Goal: Task Accomplishment & Management: Manage account settings

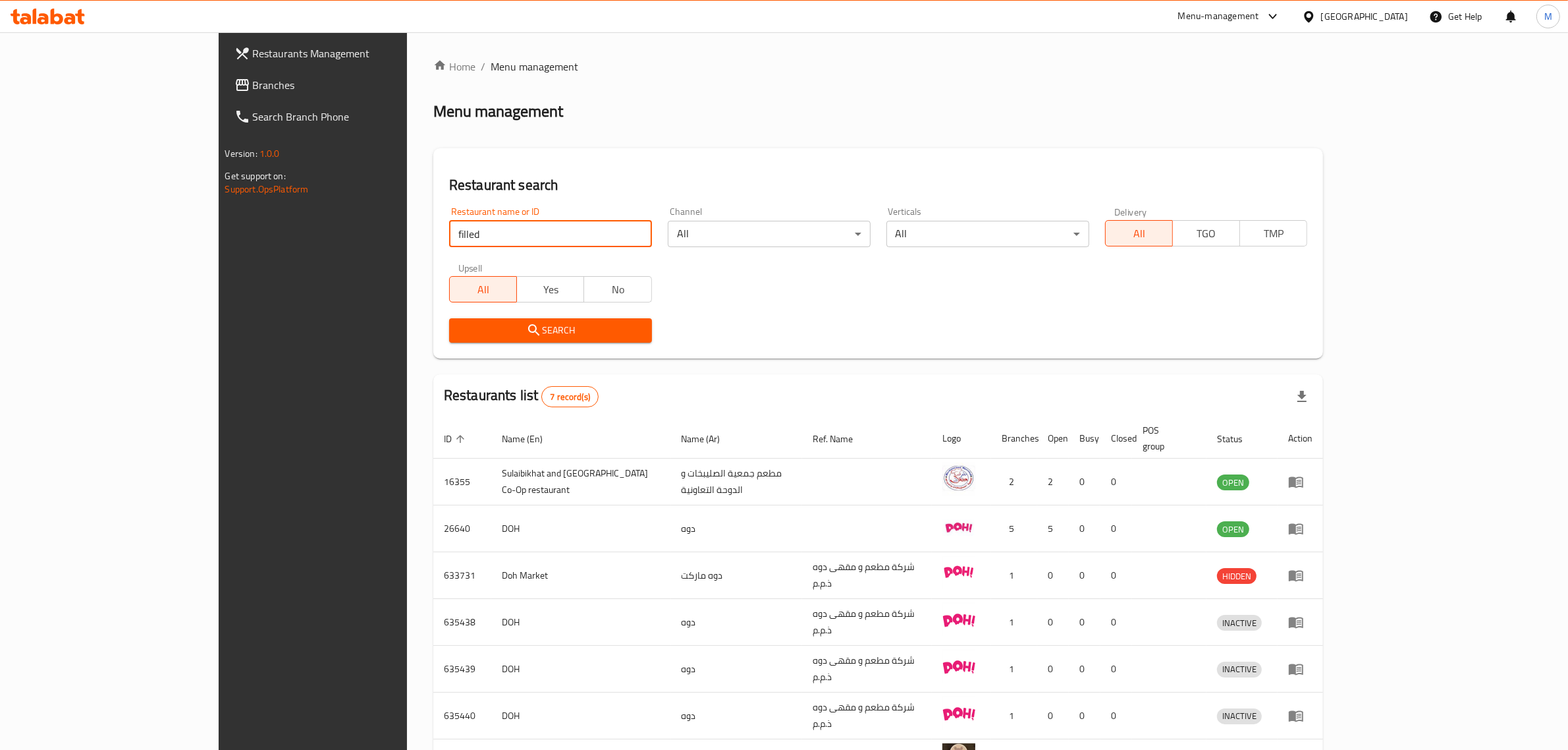
click button "Search" at bounding box center [550, 330] width 203 height 25
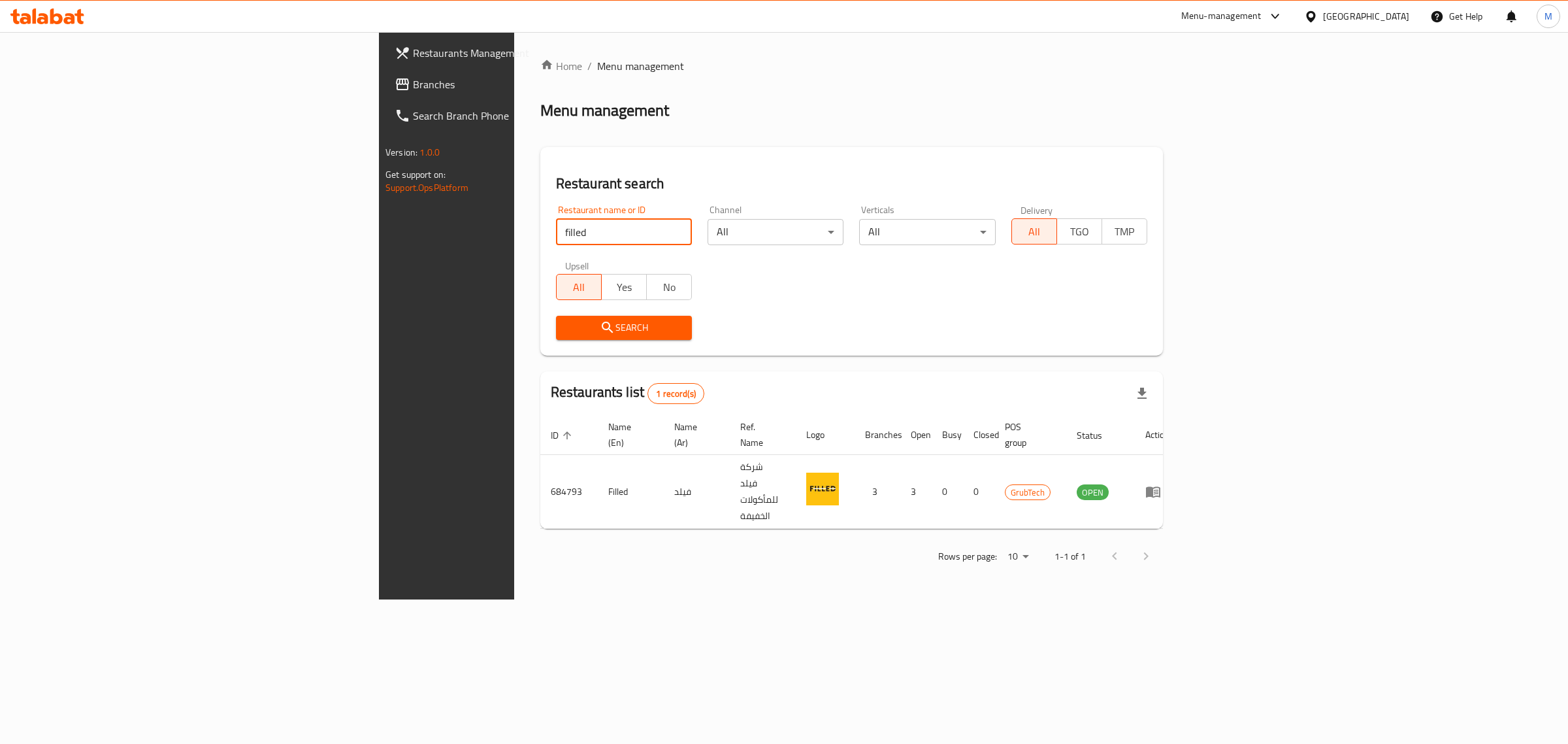
click at [556, 227] on input "filled" at bounding box center [624, 231] width 136 height 26
click button "Search" at bounding box center [624, 327] width 136 height 24
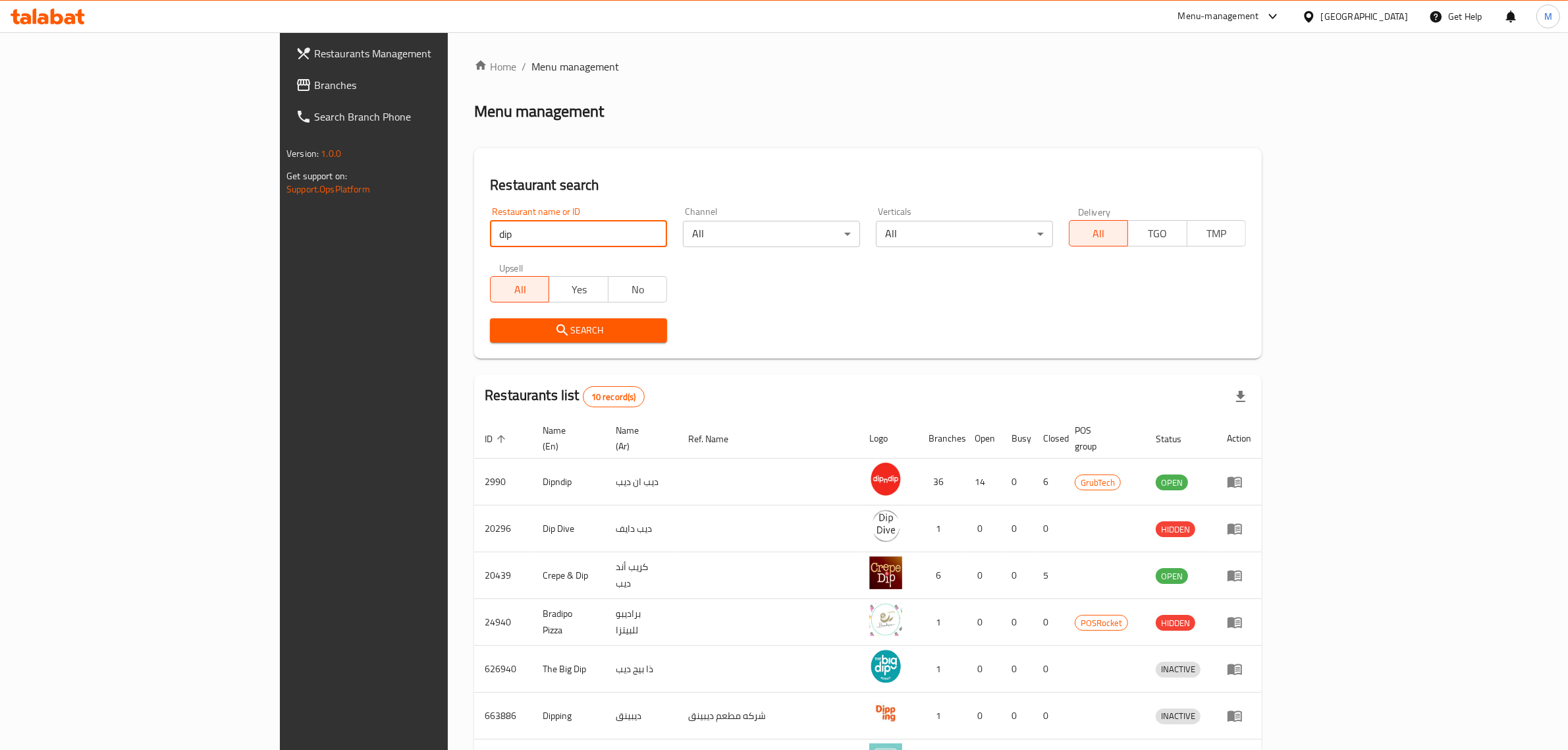
click at [490, 238] on input "dip" at bounding box center [578, 233] width 177 height 26
type input "elest"
click button "Search" at bounding box center [578, 330] width 177 height 25
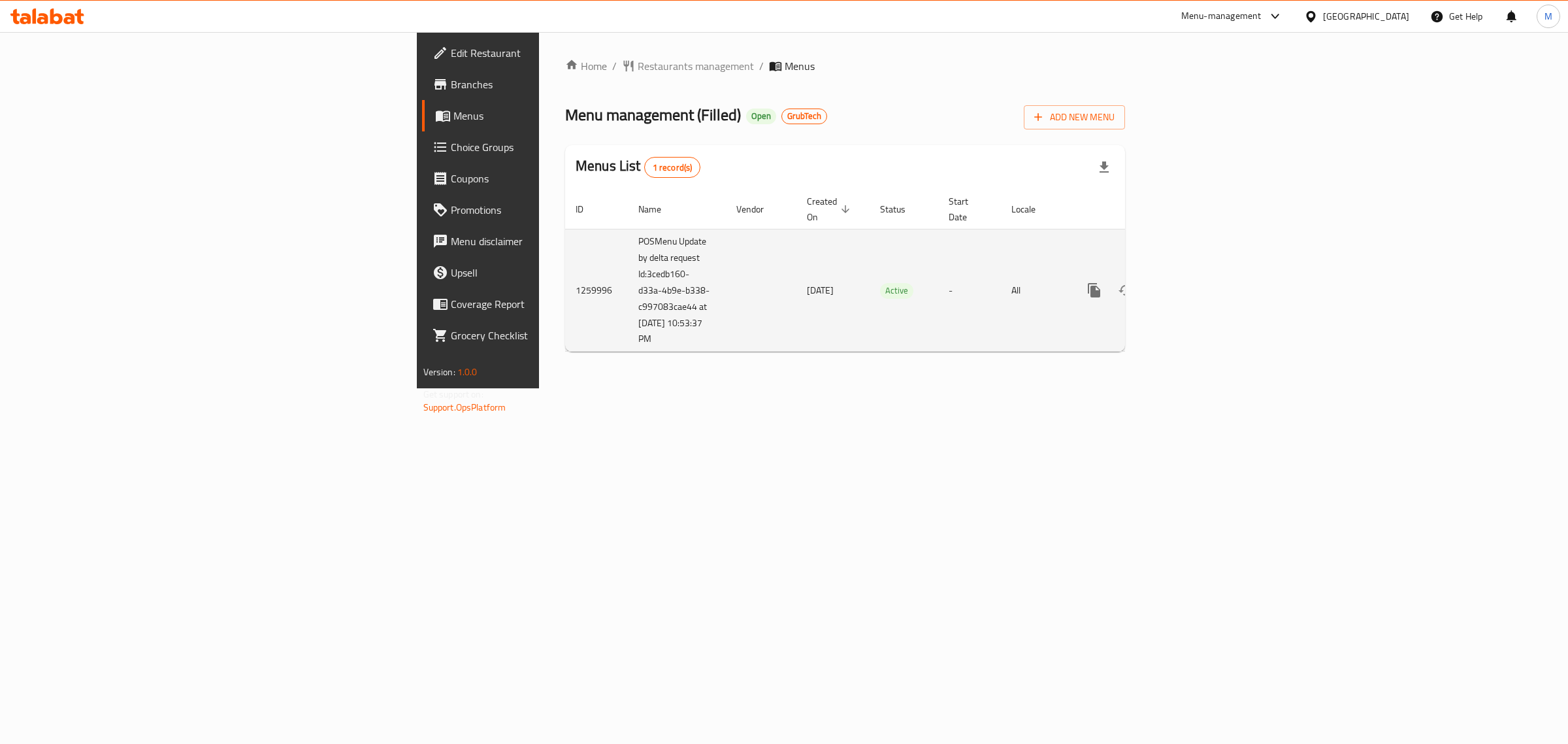
click at [1214, 279] on td "enhanced table" at bounding box center [1141, 290] width 146 height 123
click at [1204, 278] on link "enhanced table" at bounding box center [1188, 290] width 31 height 31
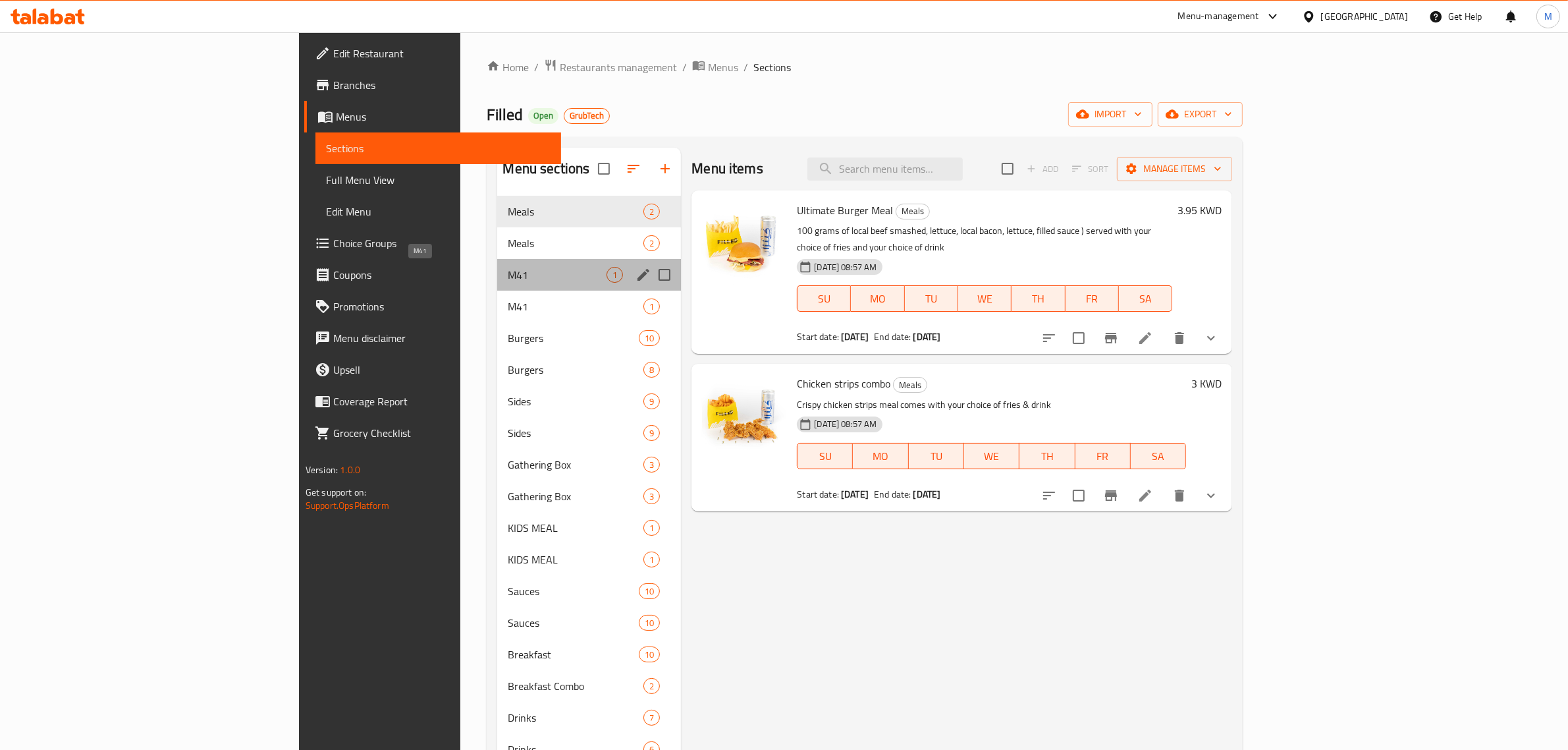
click at [508, 267] on span "M41" at bounding box center [557, 274] width 99 height 16
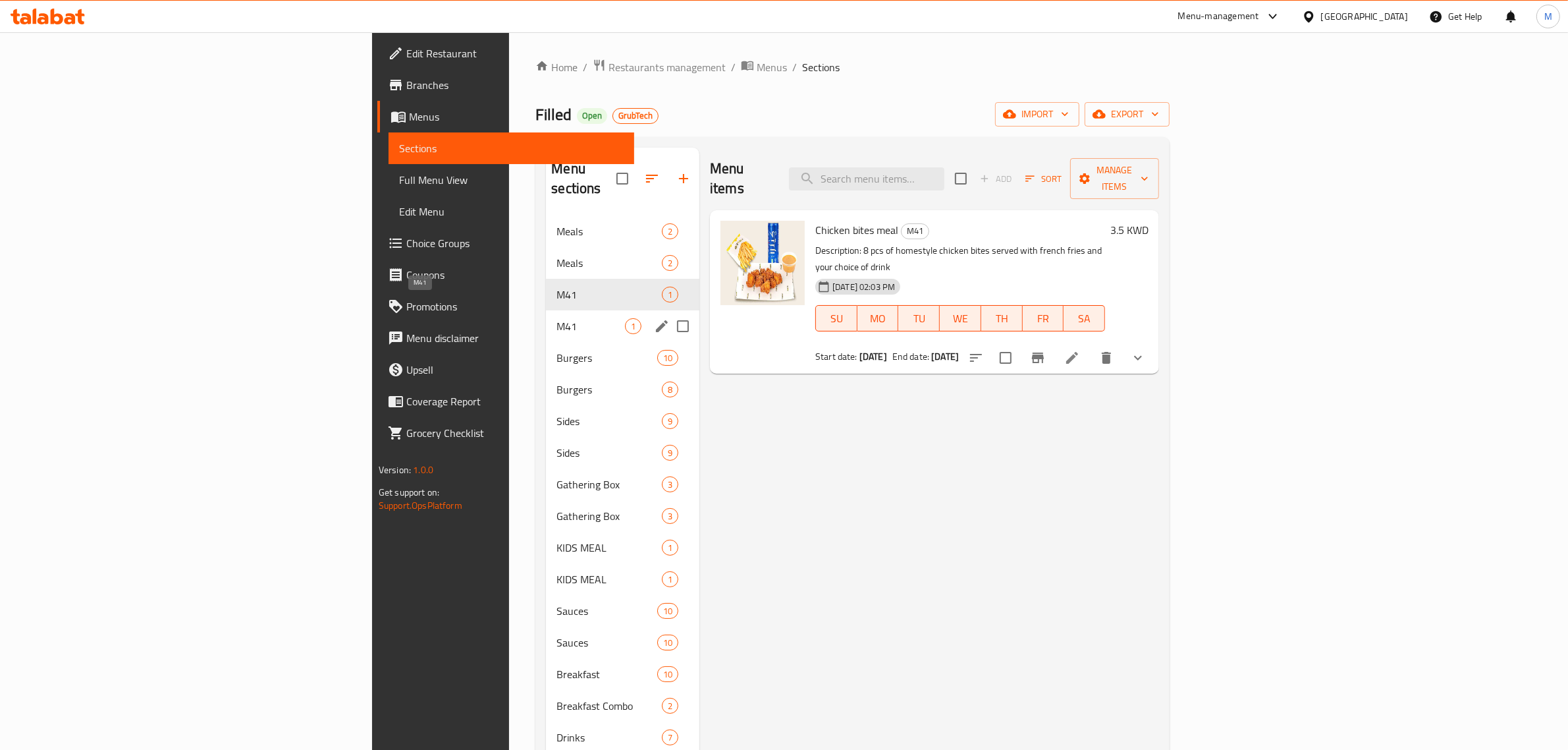
click at [557, 318] on span "M41" at bounding box center [591, 326] width 68 height 16
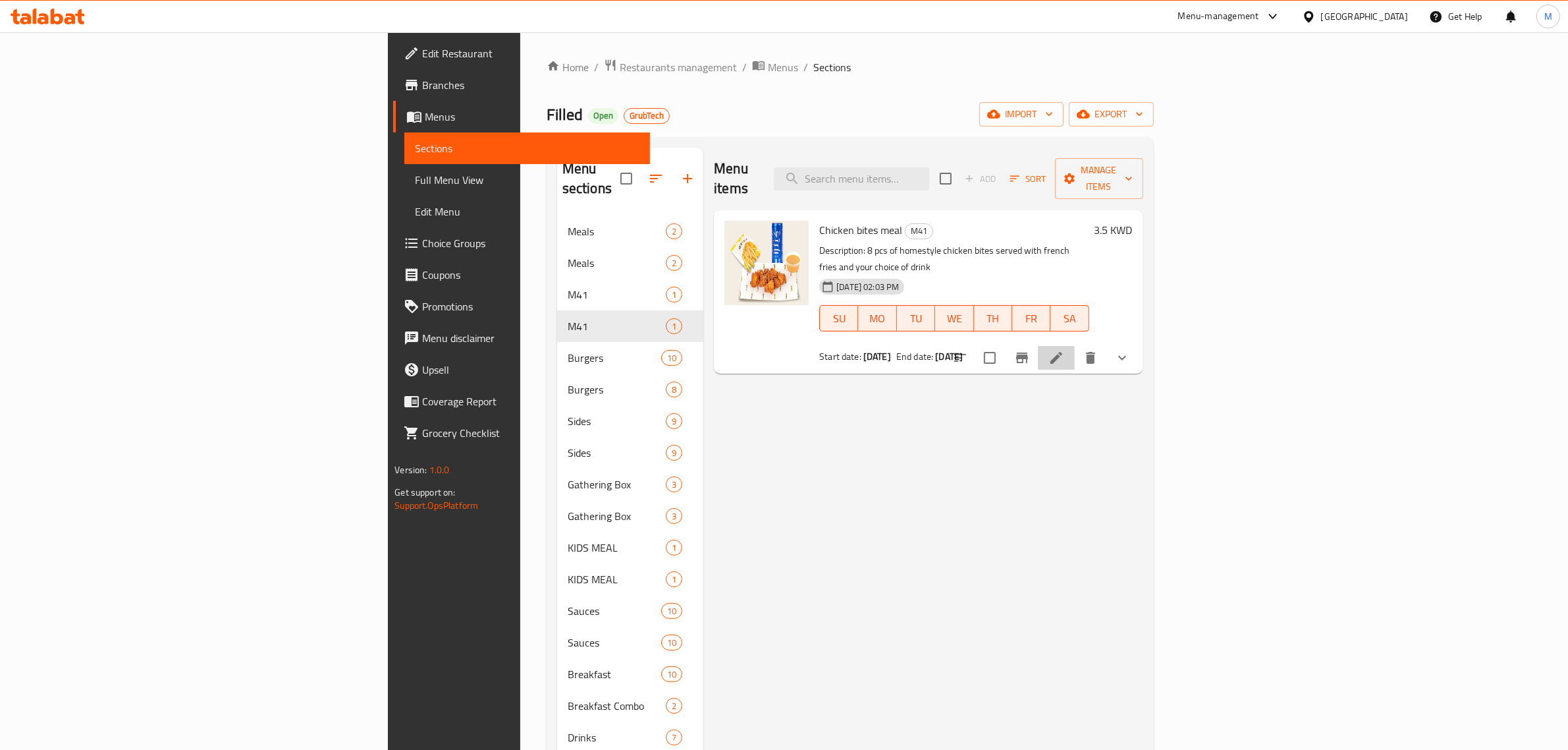
click at [1075, 346] on li at bounding box center [1056, 358] width 37 height 24
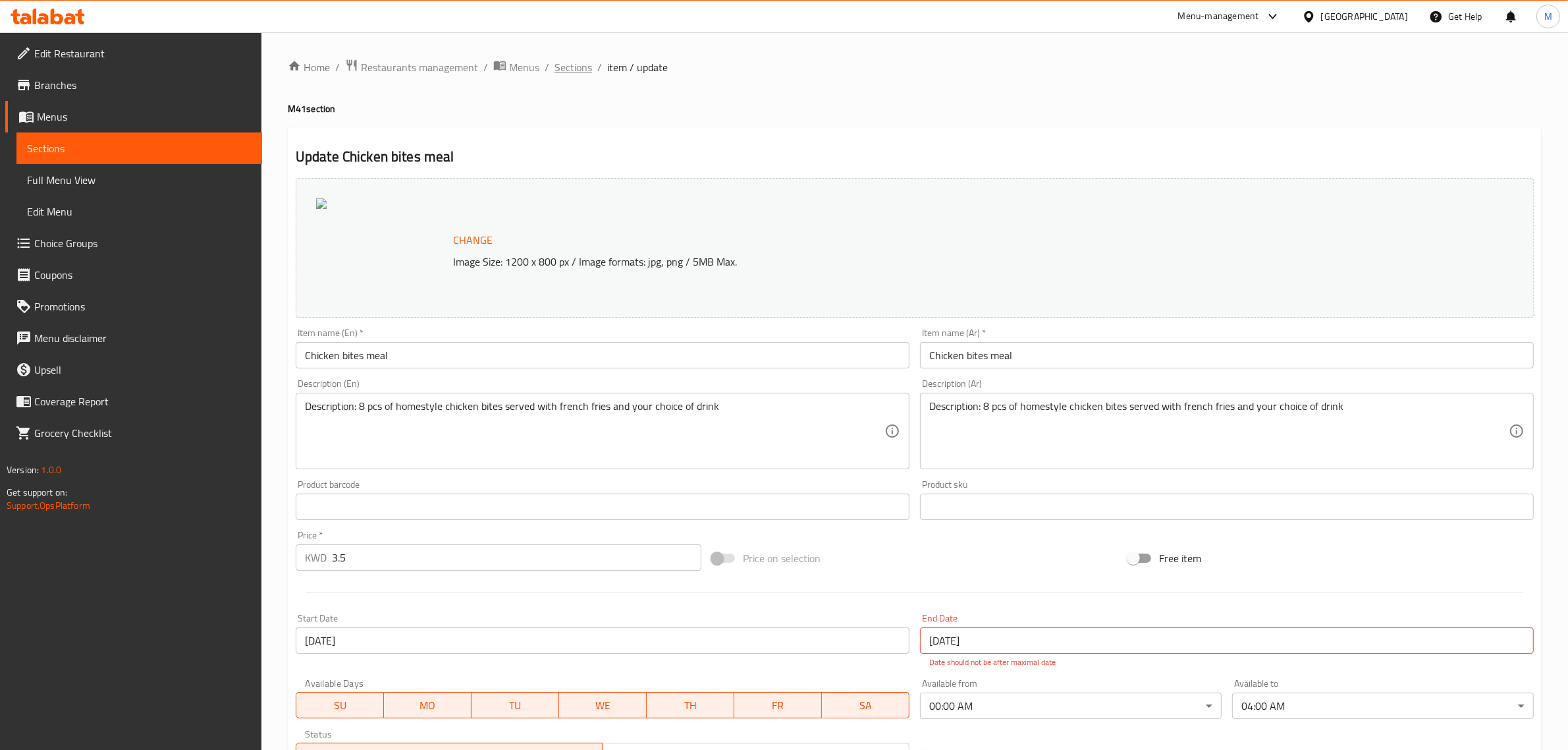
click at [587, 64] on span "Sections" at bounding box center [573, 67] width 37 height 16
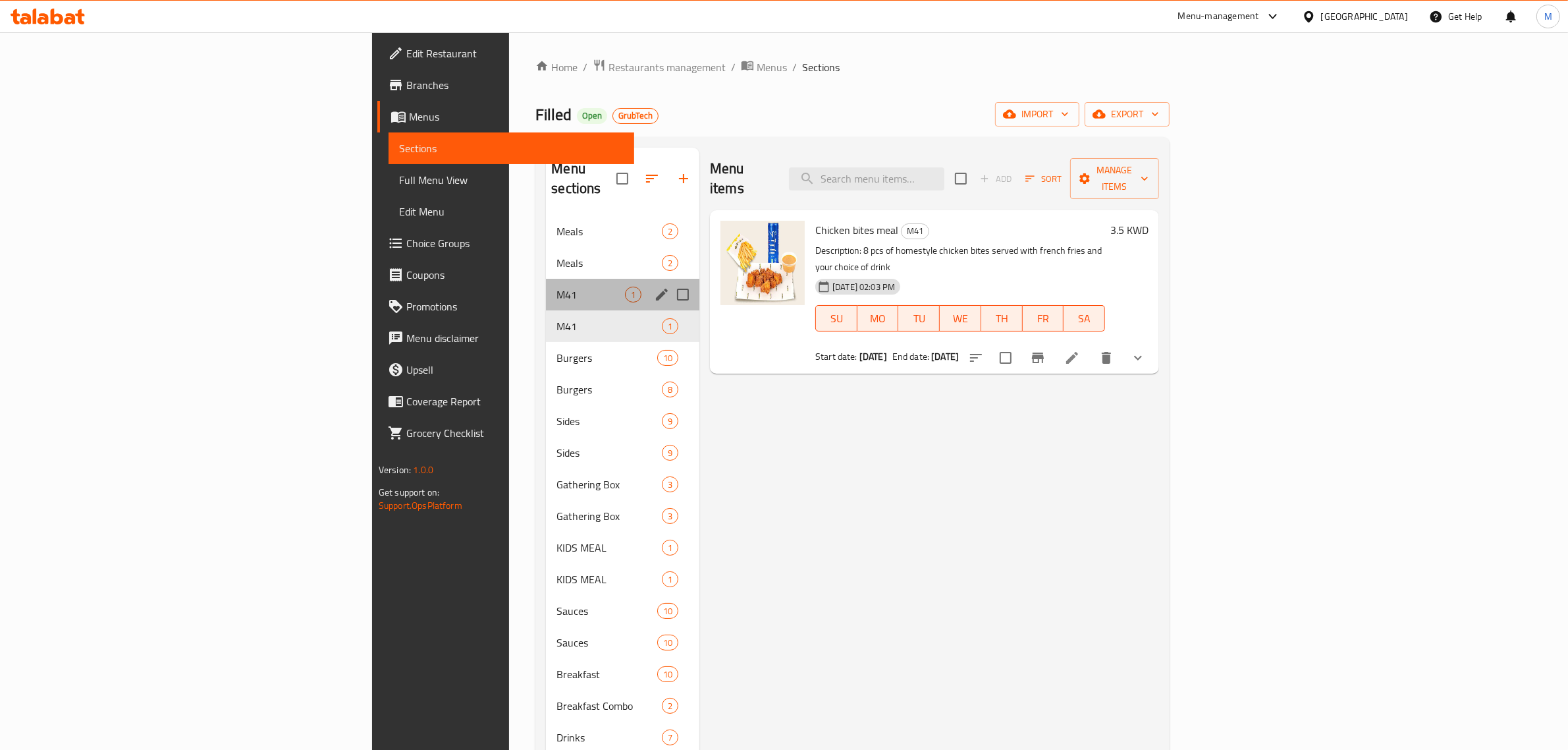
click at [546, 278] on div "M41 1" at bounding box center [623, 294] width 154 height 32
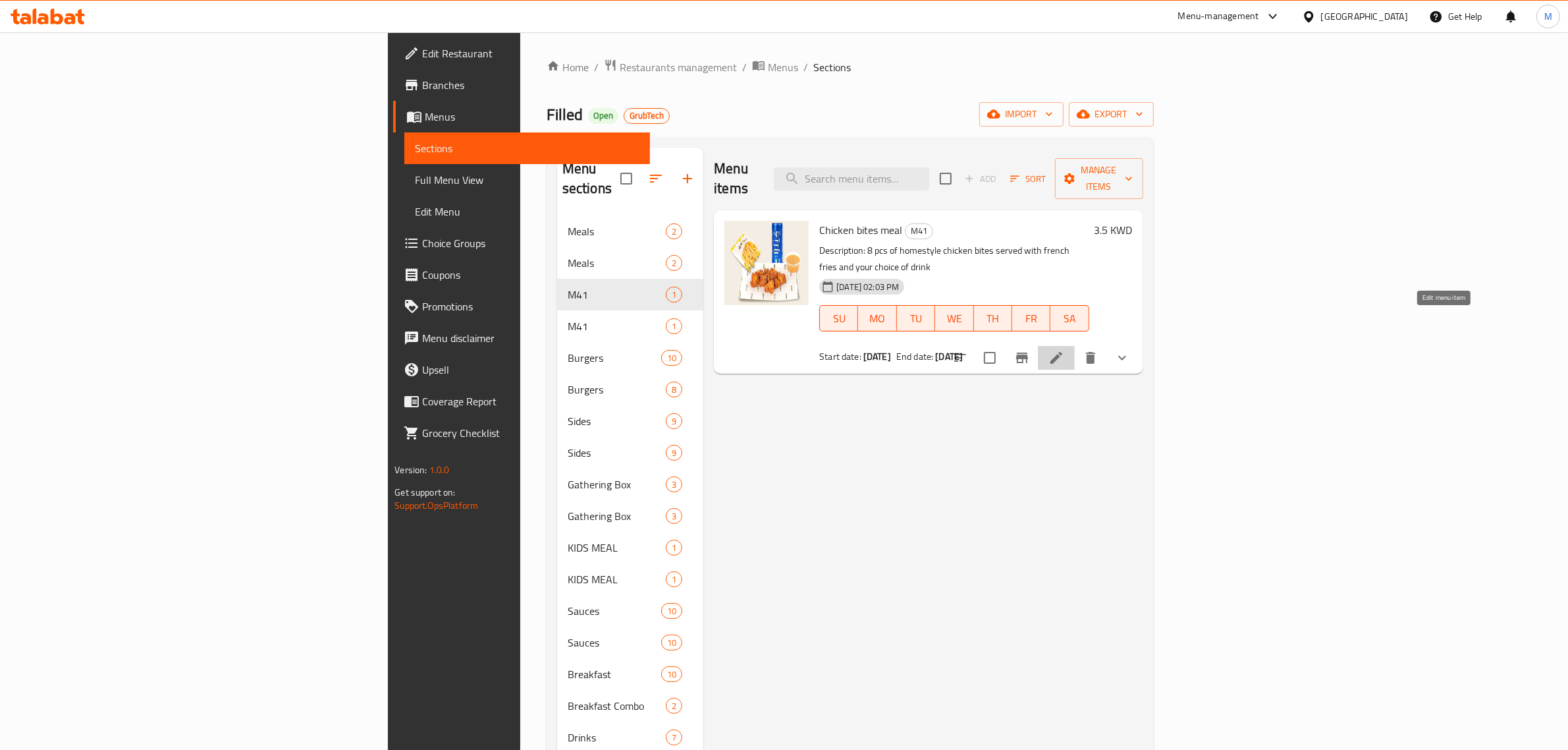
click at [1062, 352] on icon at bounding box center [1056, 357] width 12 height 12
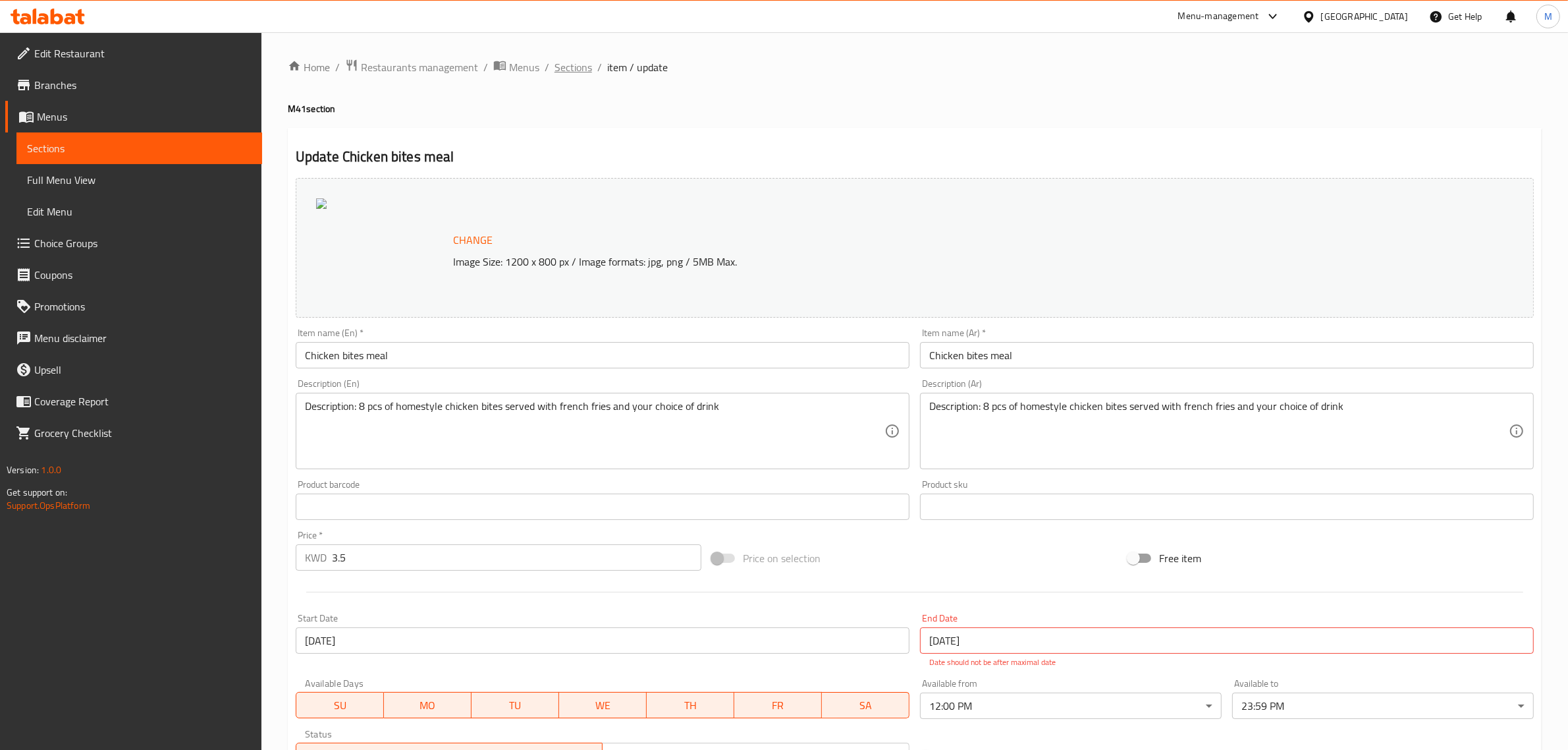
click at [579, 69] on span "Sections" at bounding box center [573, 67] width 37 height 16
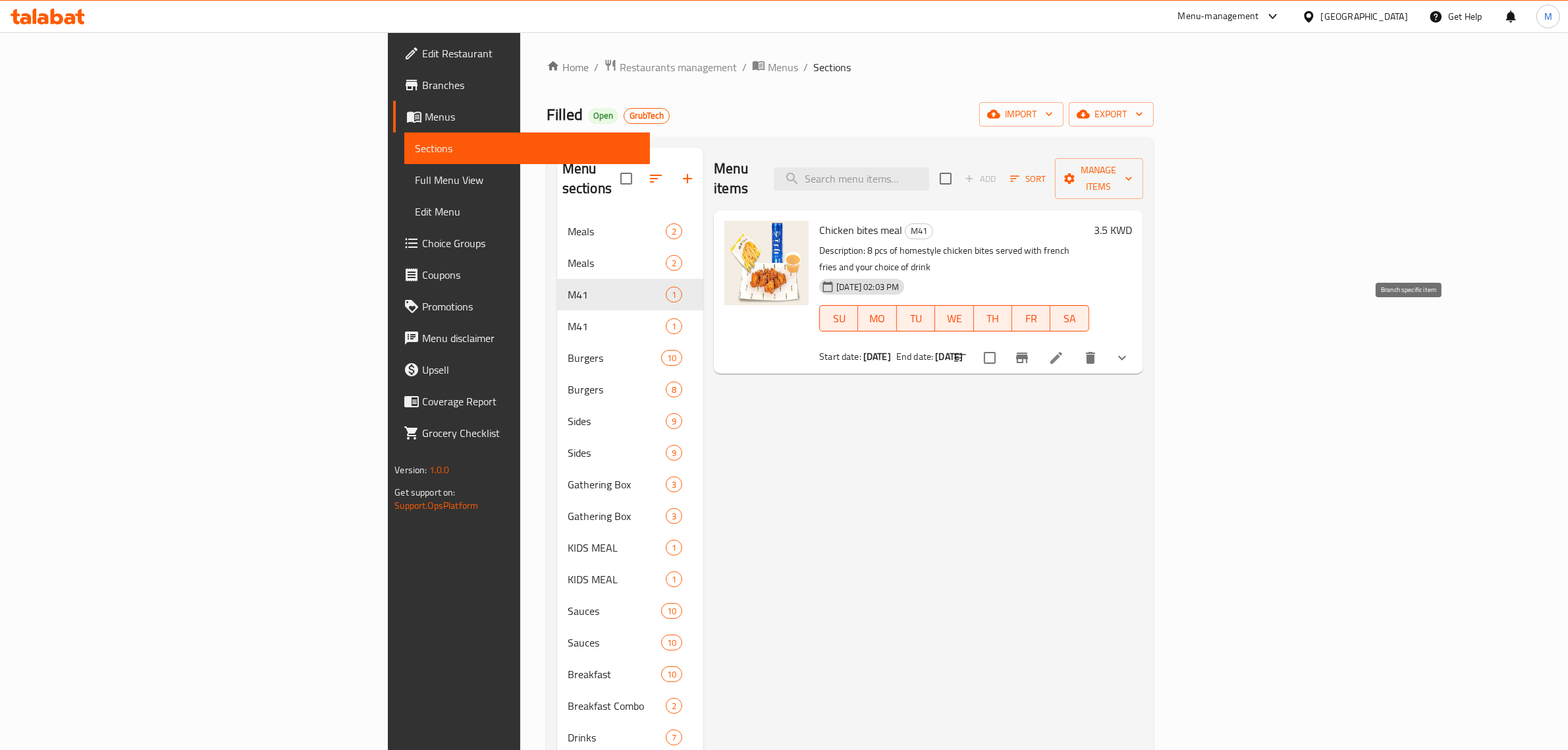
click at [1038, 342] on button "Branch-specific-item" at bounding box center [1022, 357] width 32 height 32
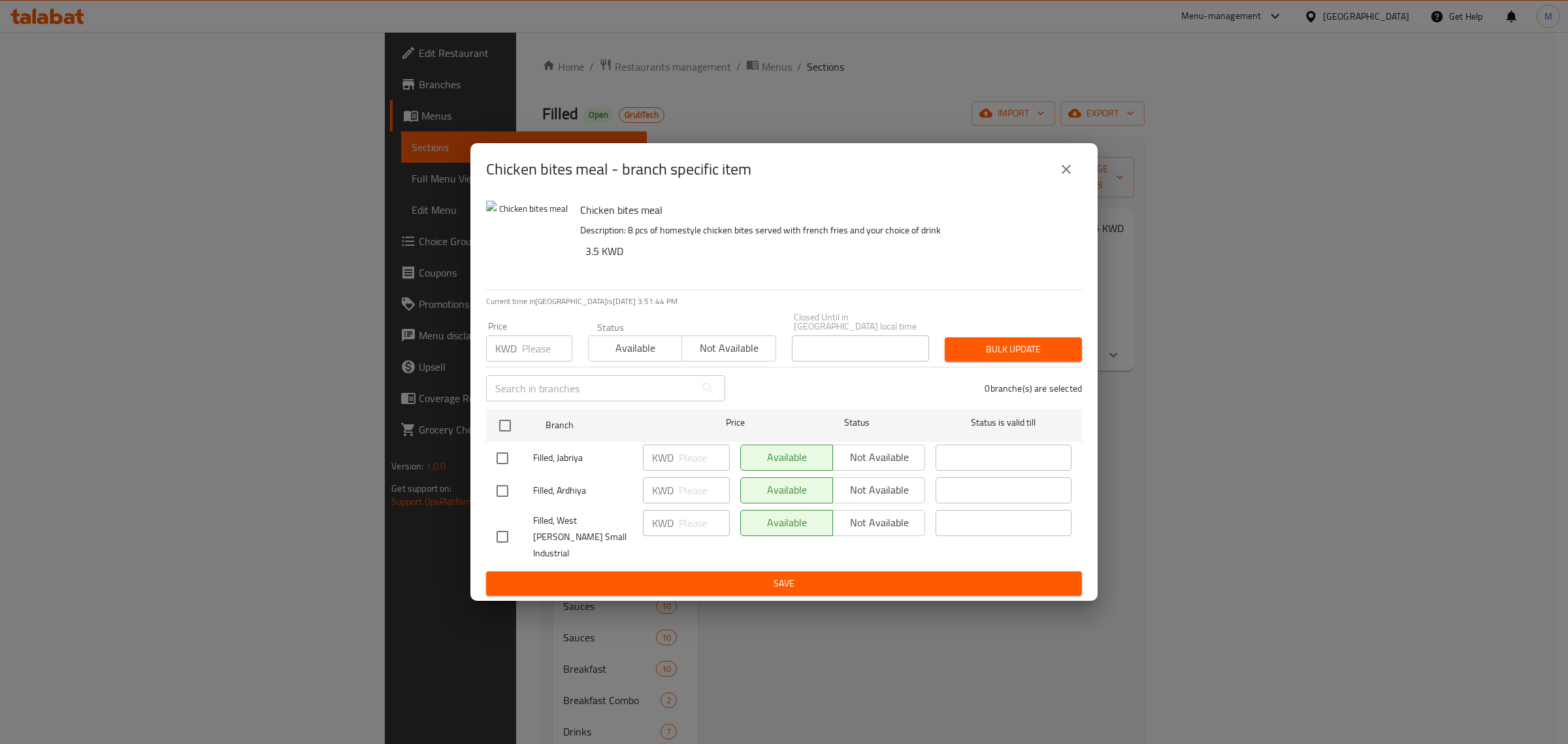
click at [1072, 177] on icon "close" at bounding box center [1066, 169] width 15 height 15
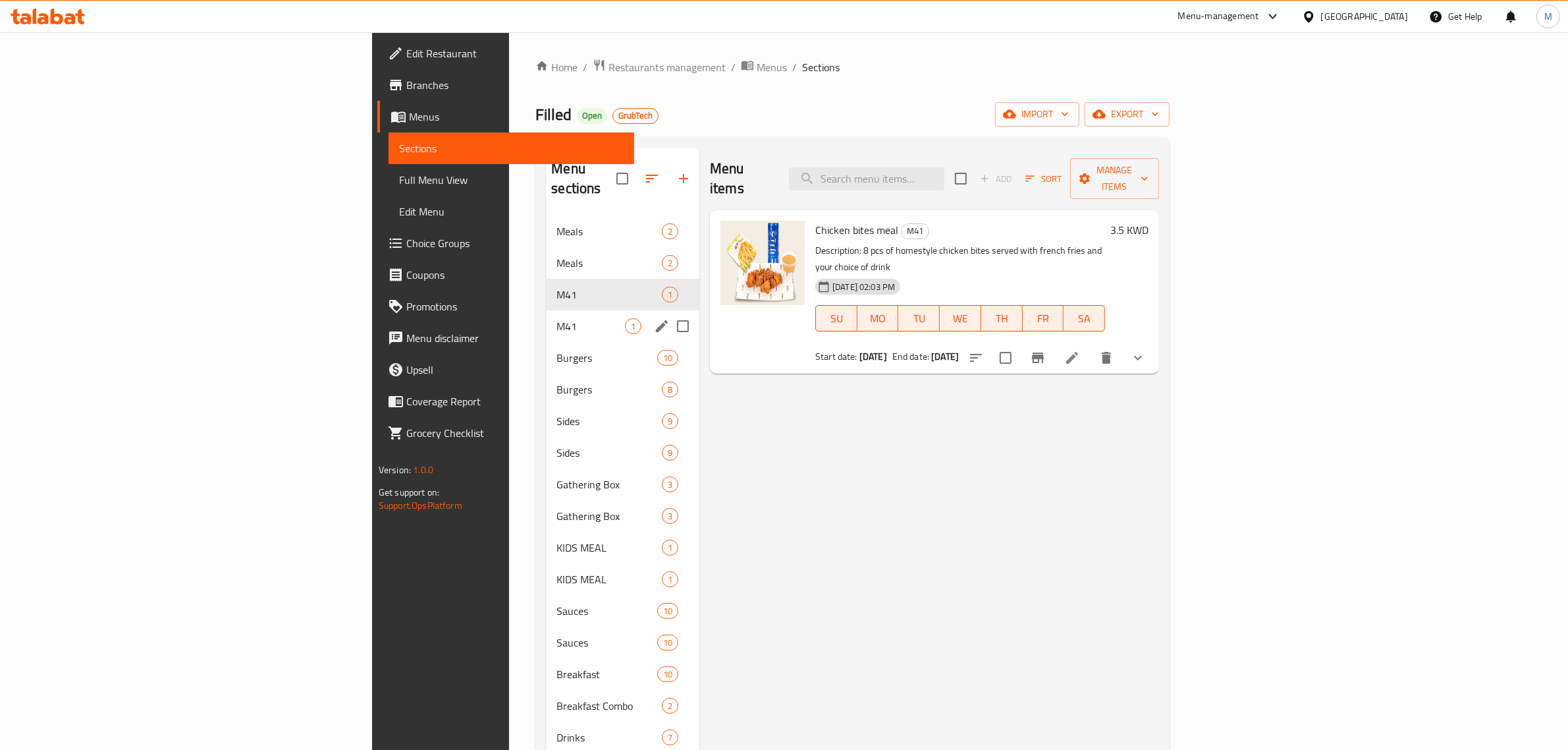
click at [557, 318] on span "M41" at bounding box center [591, 326] width 68 height 16
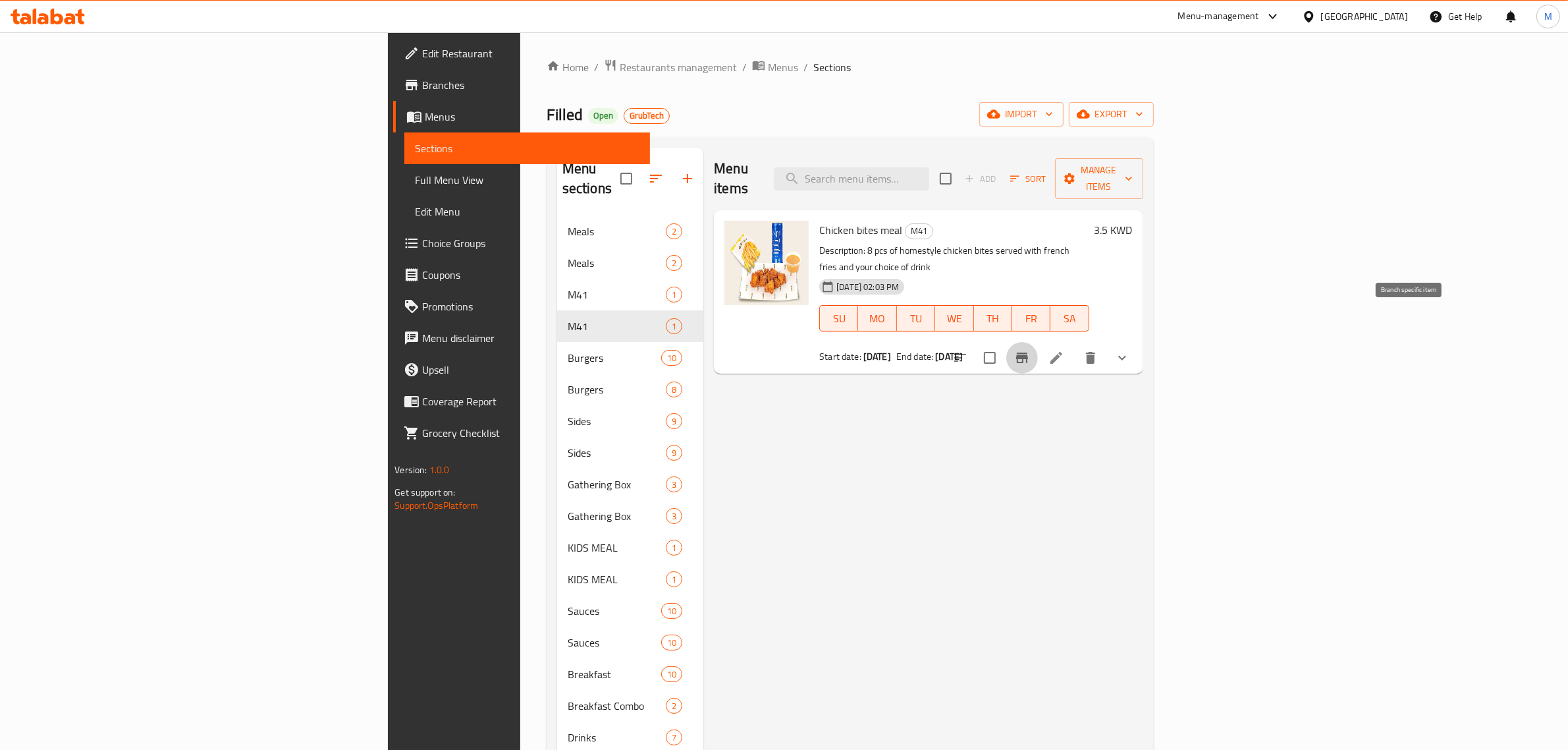
click at [1030, 350] on icon "Branch-specific-item" at bounding box center [1022, 357] width 16 height 16
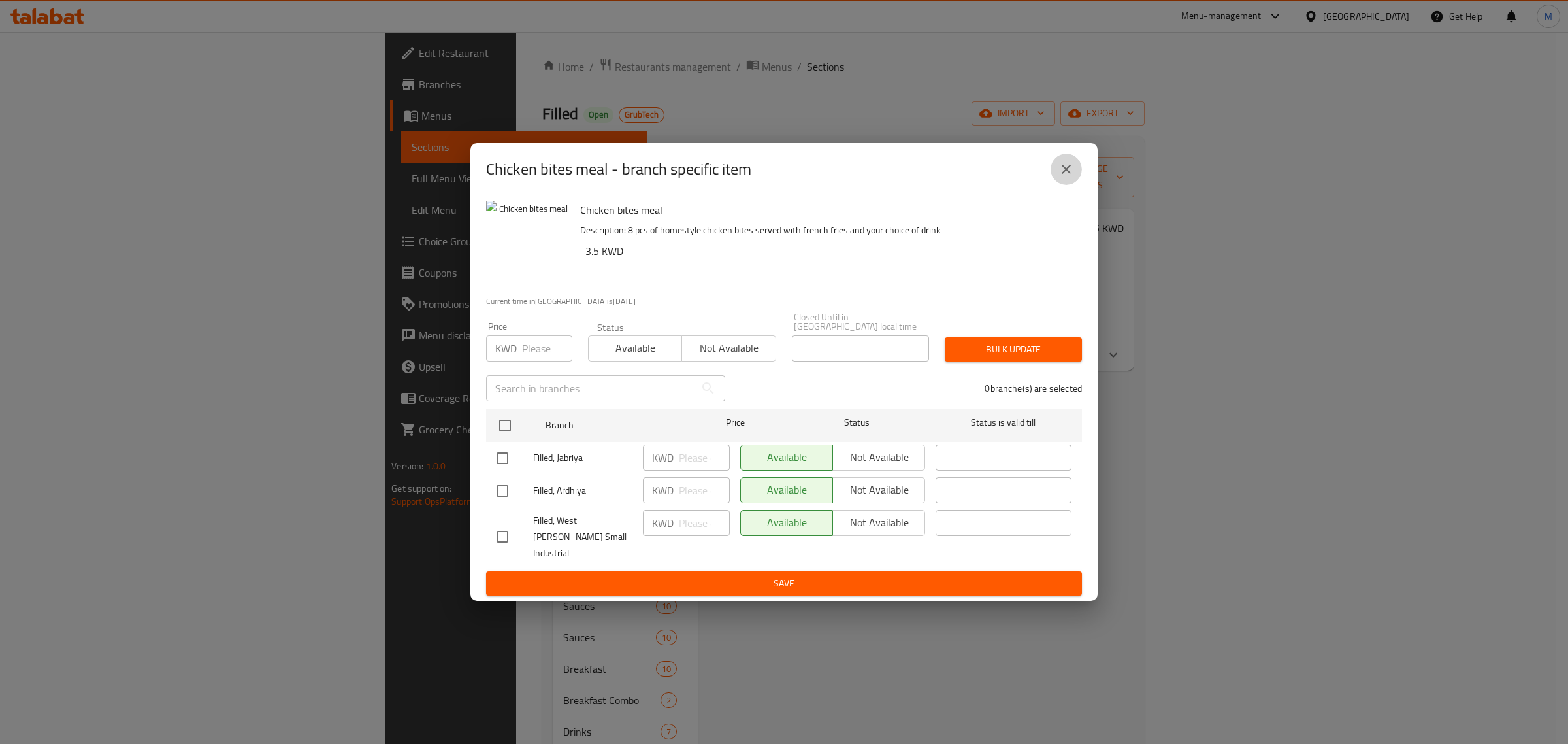
click at [1069, 175] on icon "close" at bounding box center [1066, 169] width 15 height 15
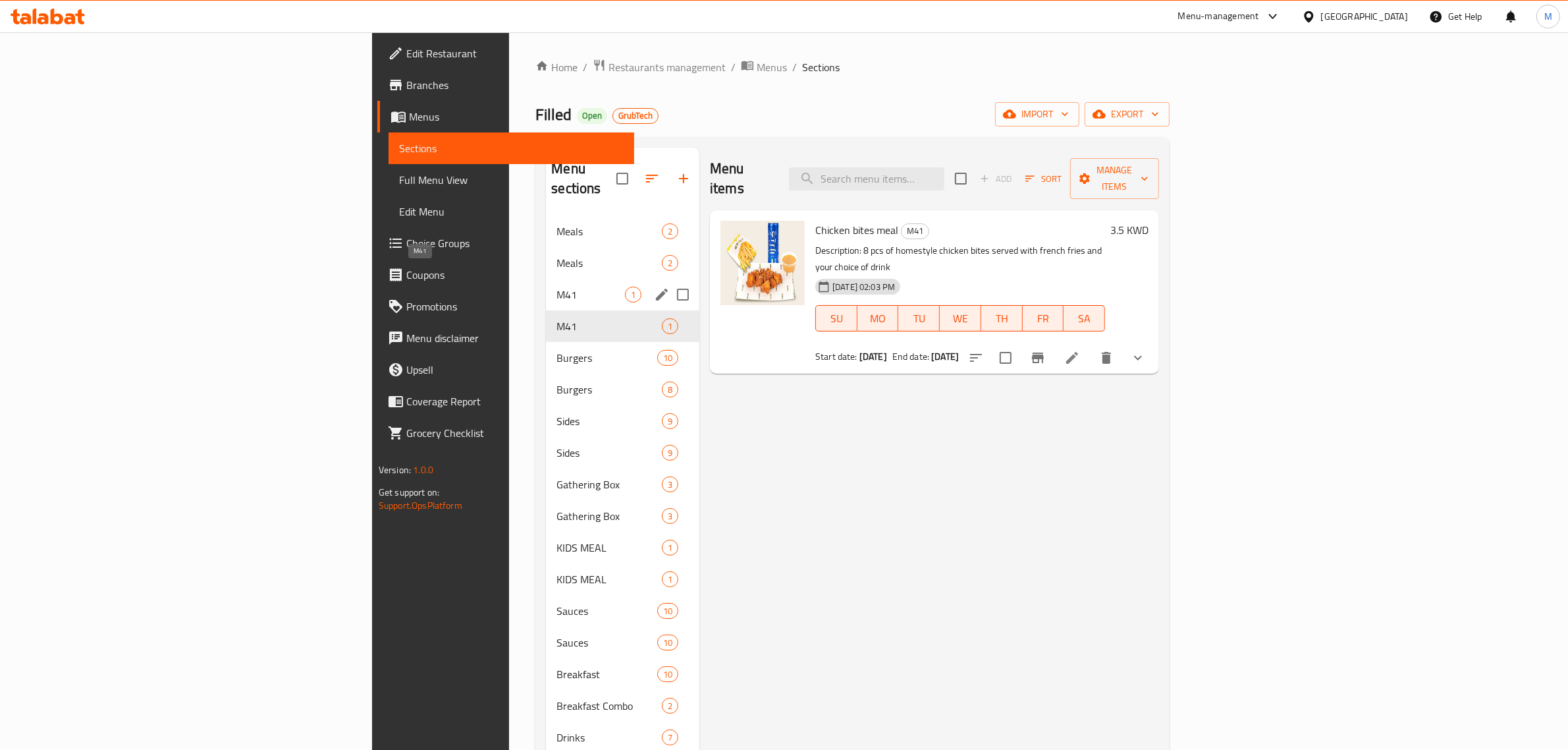
click at [557, 287] on span "M41" at bounding box center [591, 295] width 68 height 16
click at [654, 287] on icon "edit" at bounding box center [662, 295] width 16 height 16
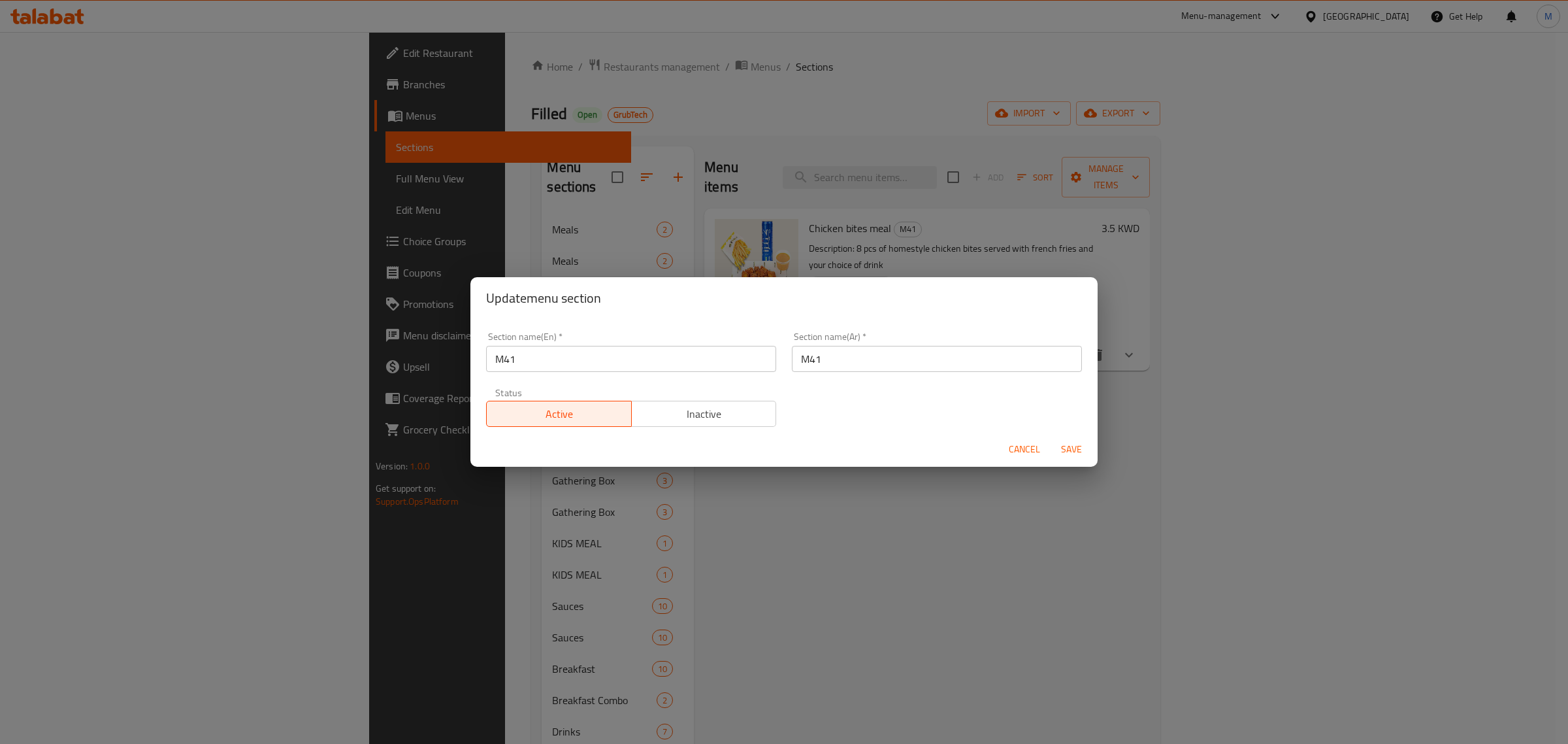
click at [1024, 445] on span "Cancel" at bounding box center [1024, 449] width 31 height 16
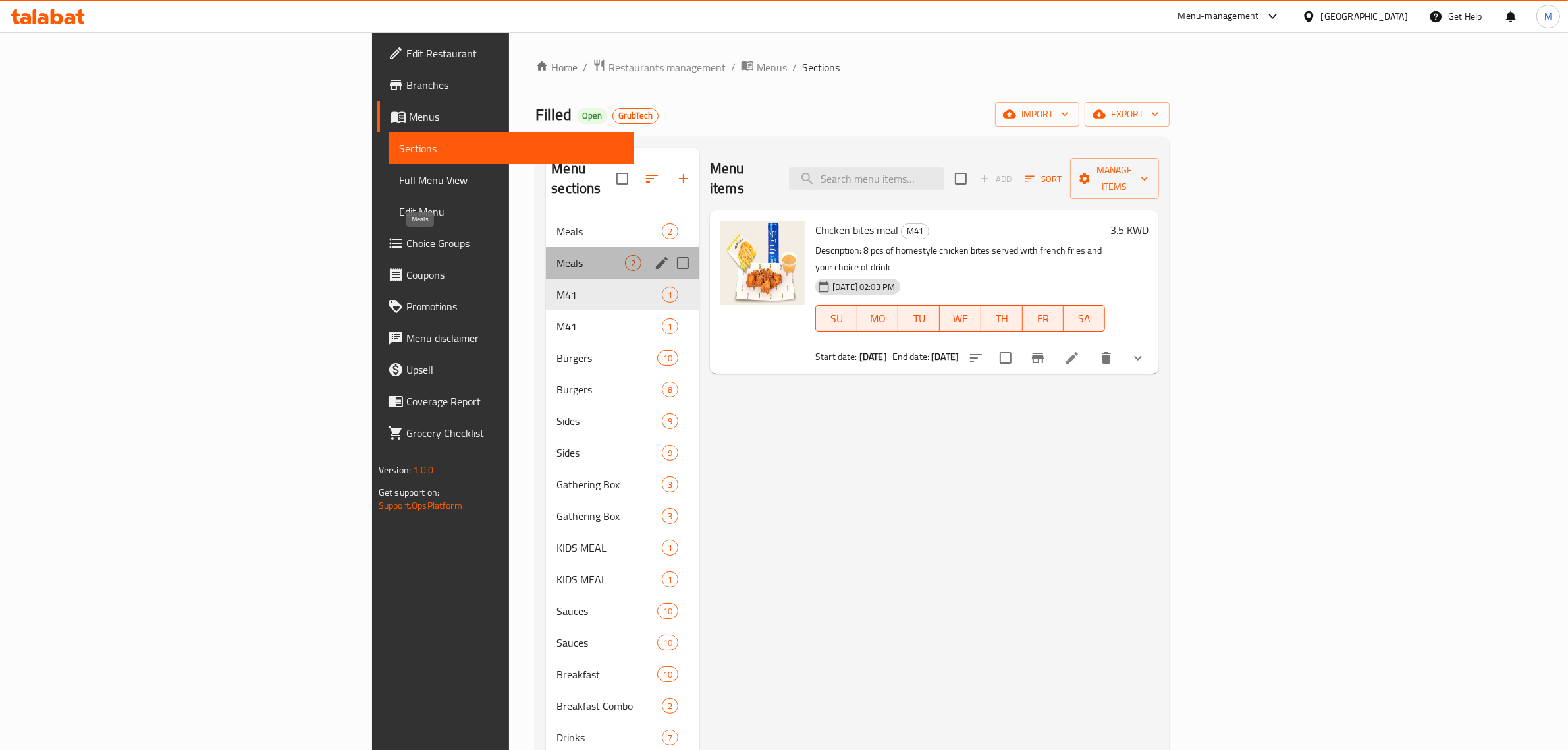
click at [557, 255] on span "Meals" at bounding box center [591, 263] width 68 height 16
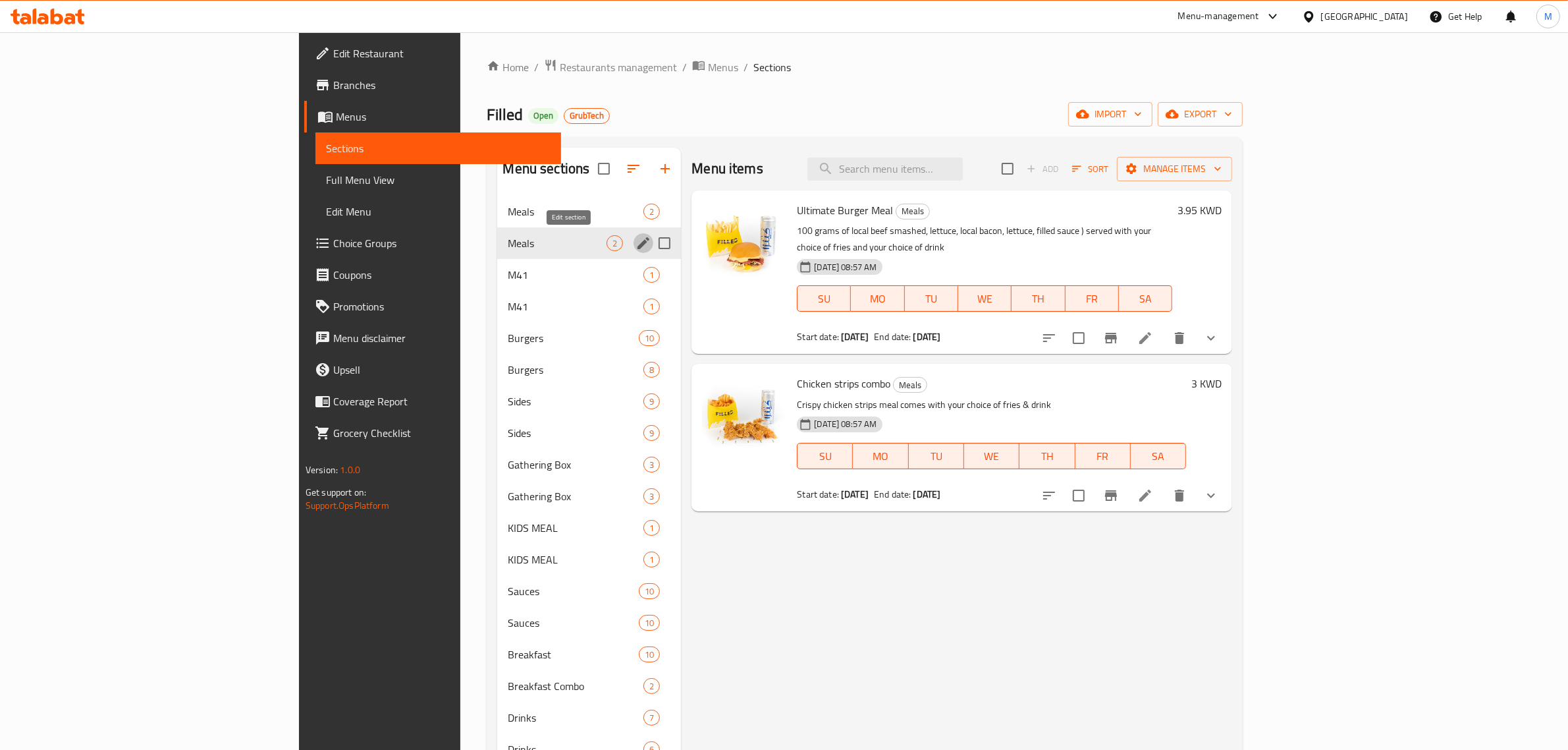
click at [636, 247] on icon "edit" at bounding box center [643, 243] width 16 height 16
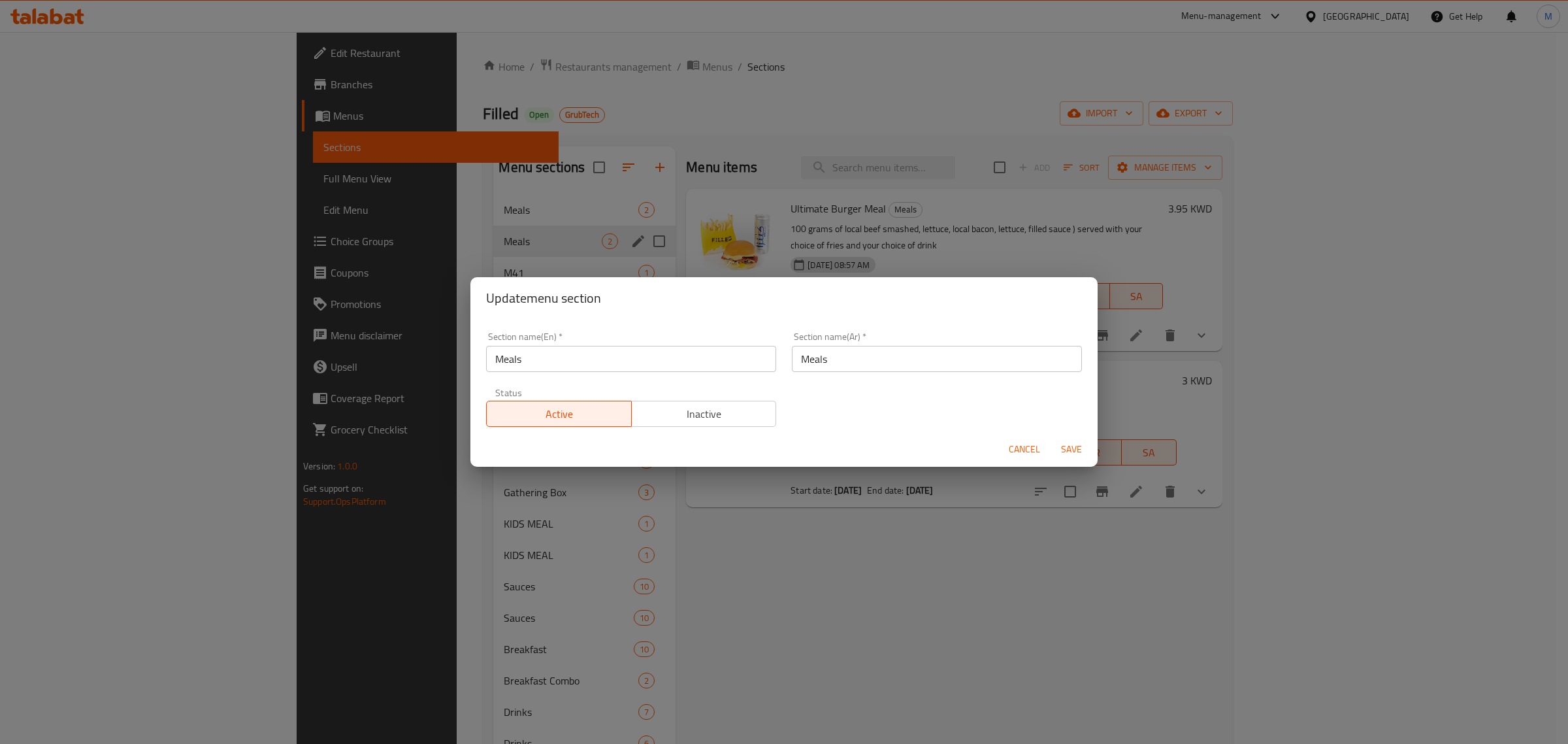
click at [893, 546] on div "Update menu section Section name(En)   * Meals Section name(En) * Section name(…" at bounding box center [784, 372] width 1568 height 744
click at [1020, 443] on span "Cancel" at bounding box center [1024, 449] width 31 height 16
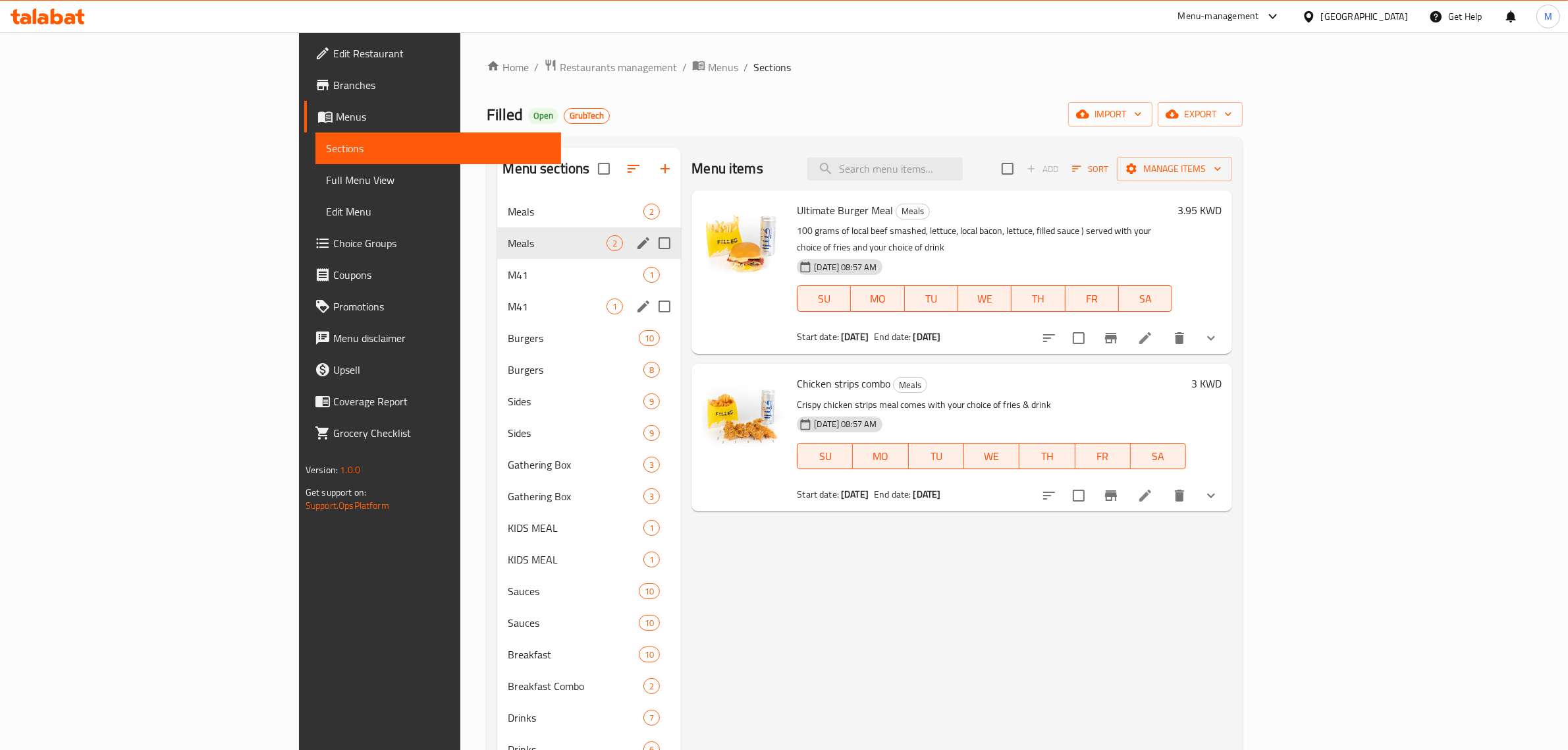
click at [508, 303] on span "M41" at bounding box center [557, 306] width 99 height 16
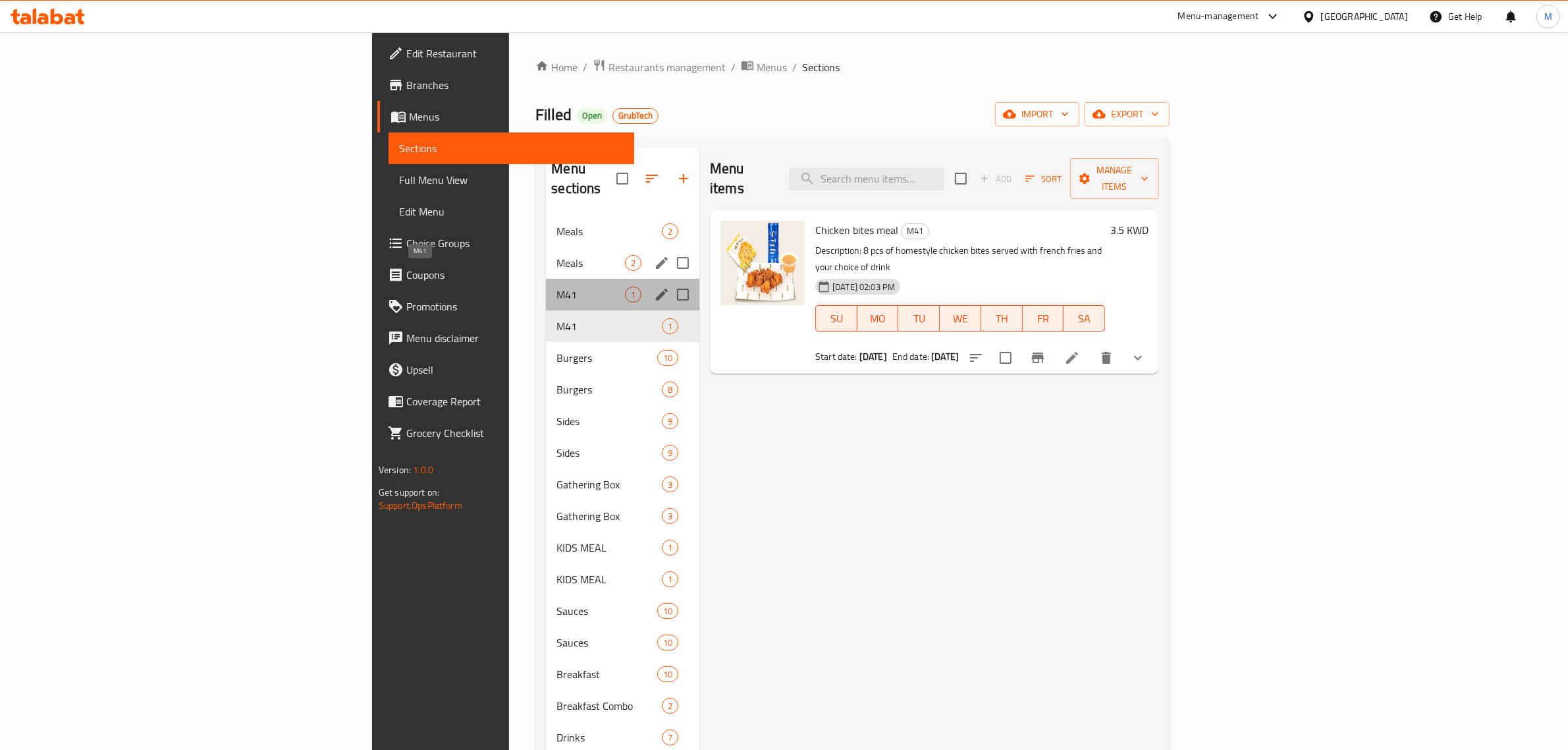
click at [557, 287] on span "M41" at bounding box center [591, 295] width 68 height 16
click at [557, 318] on span "M41" at bounding box center [591, 326] width 68 height 16
click at [557, 287] on span "M41" at bounding box center [591, 295] width 68 height 16
click at [557, 318] on span "M41" at bounding box center [591, 326] width 68 height 16
click at [823, 455] on div "Menu items Add Sort Manage items Chicken bites meal M41 Description: 8 pcs of h…" at bounding box center [929, 522] width 459 height 750
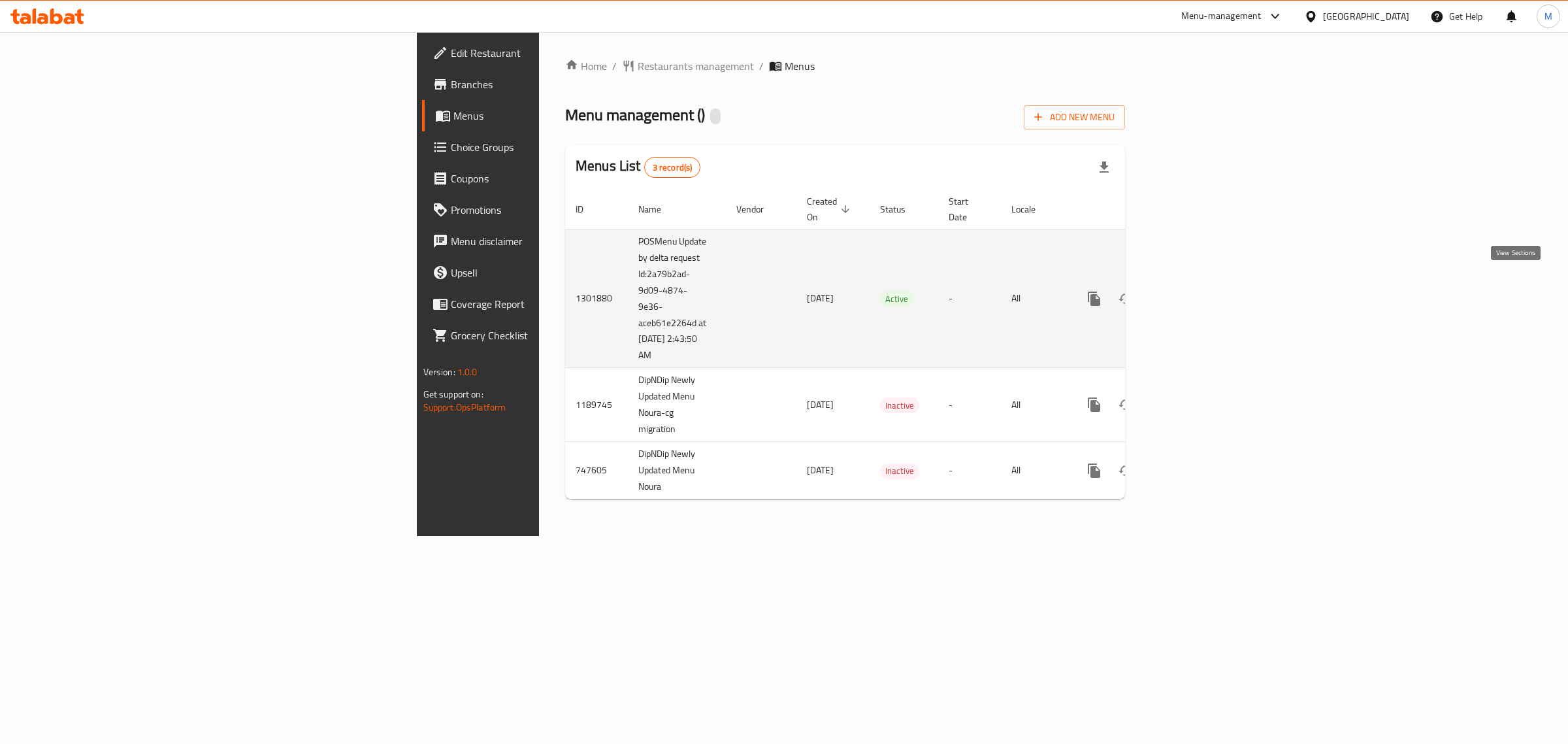
click at [1196, 291] on icon "enhanced table" at bounding box center [1188, 299] width 15 height 15
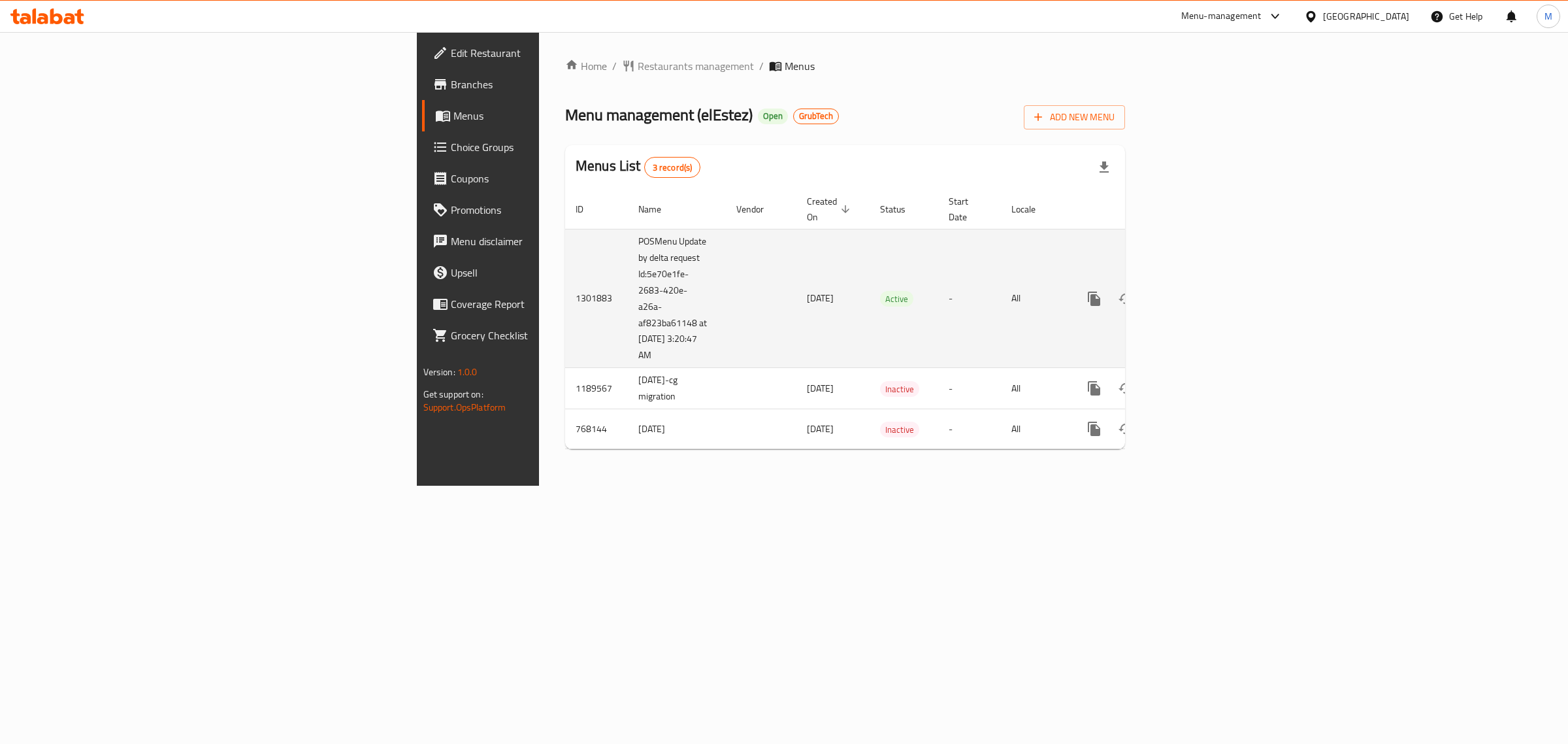
click at [1196, 291] on icon "enhanced table" at bounding box center [1188, 299] width 15 height 15
